Goal: Information Seeking & Learning: Learn about a topic

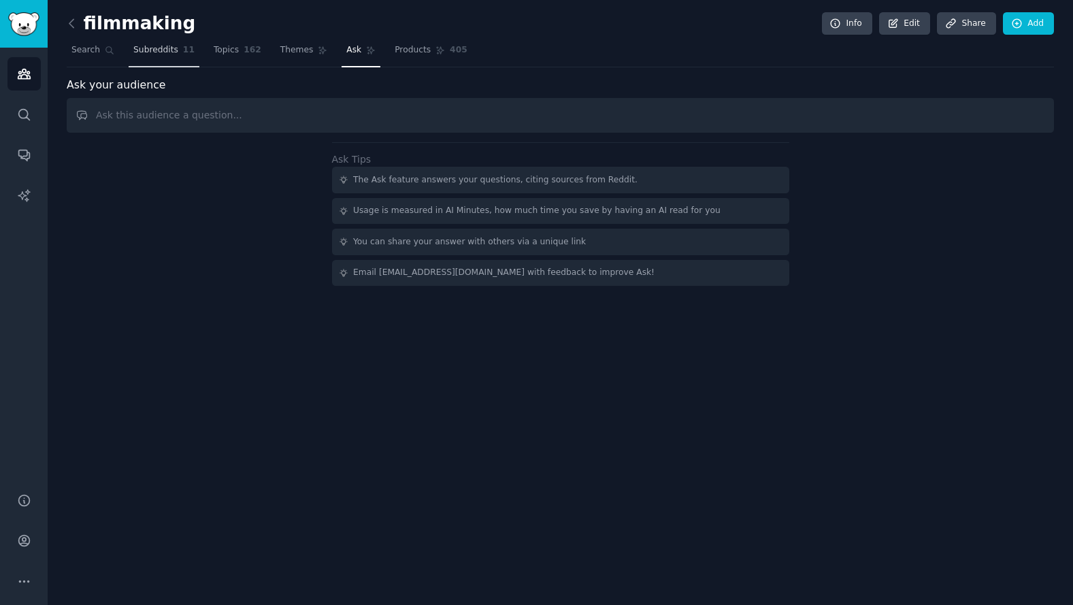
click at [154, 44] on span "Subreddits" at bounding box center [155, 50] width 45 height 12
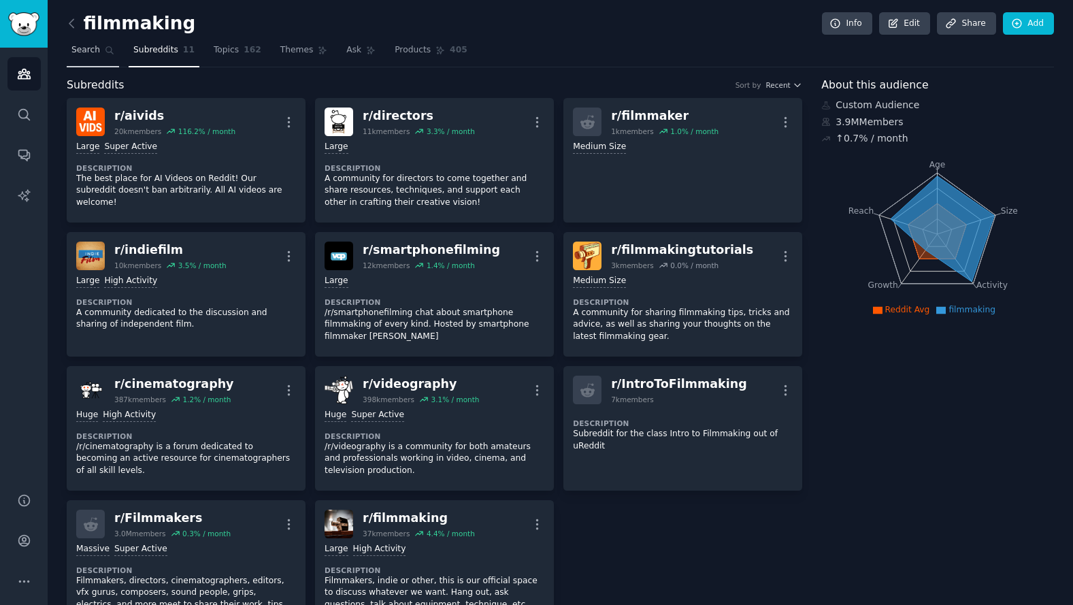
click at [85, 52] on span "Search" at bounding box center [85, 50] width 29 height 12
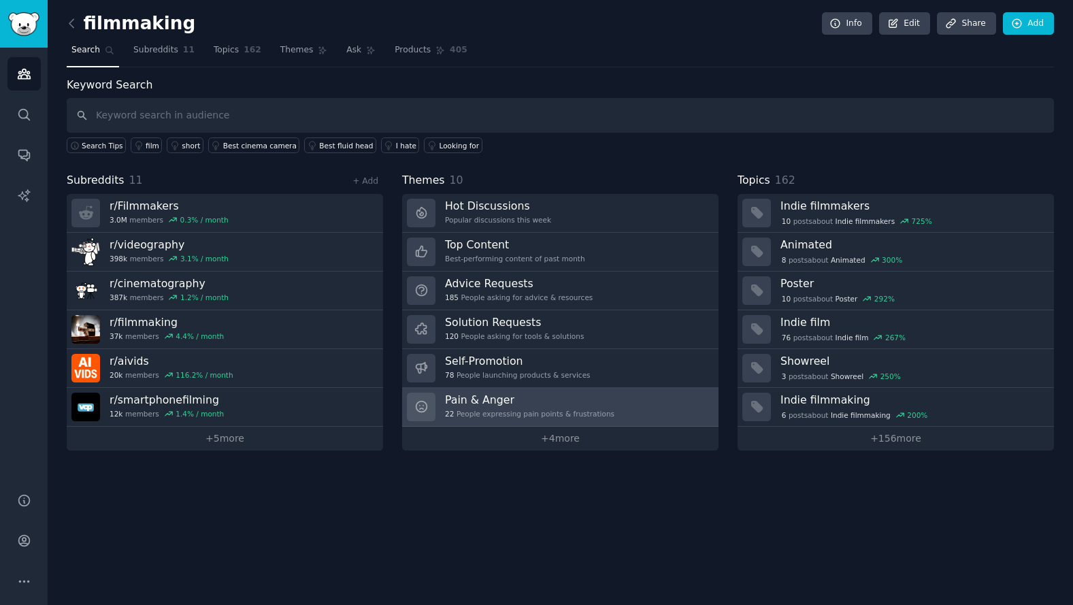
click at [598, 401] on h3 "Pain & Anger" at bounding box center [529, 400] width 169 height 14
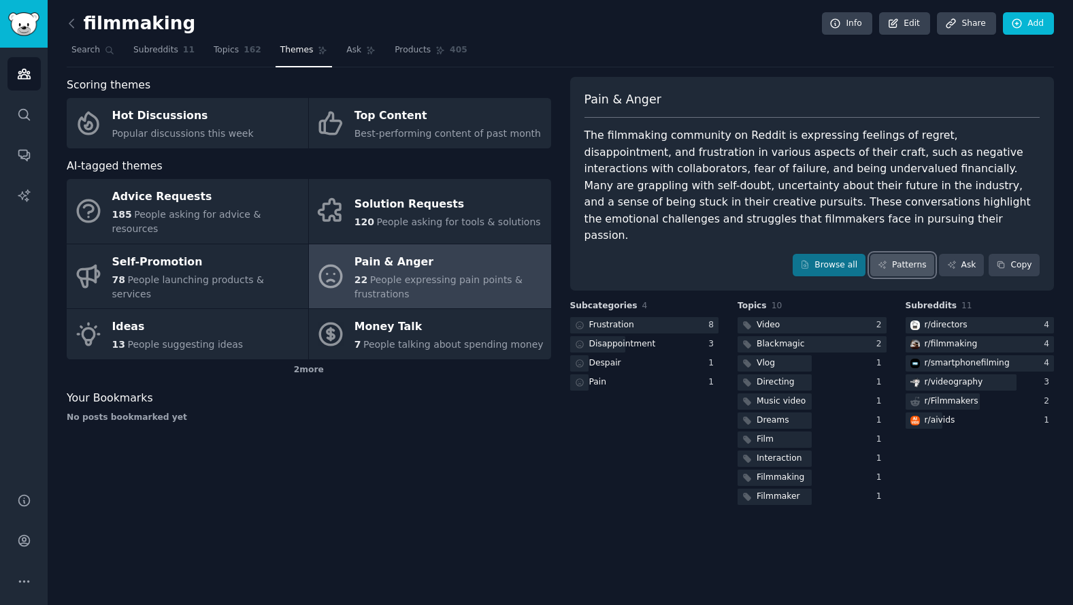
click at [908, 254] on link "Patterns" at bounding box center [902, 265] width 64 height 23
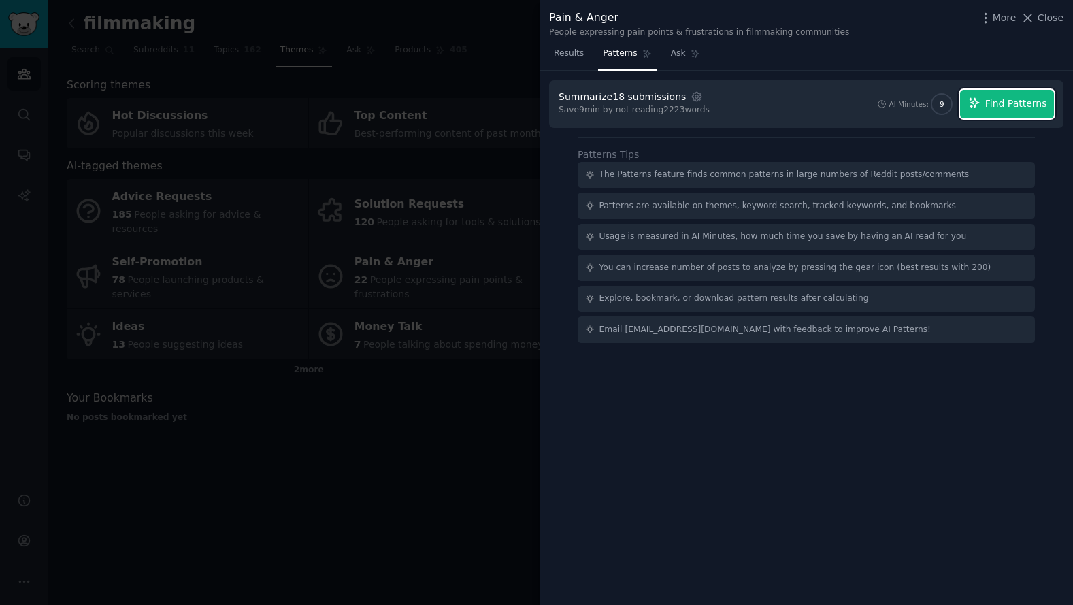
click at [1001, 103] on span "Find Patterns" at bounding box center [1016, 104] width 62 height 14
